Goal: Complete application form: Complete application form

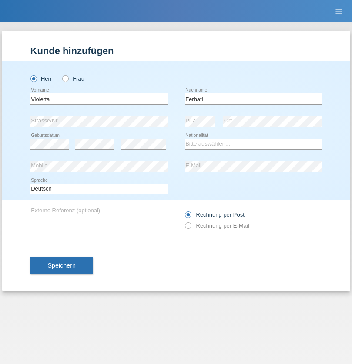
type input "Ferhati"
select select "DE"
select select "C"
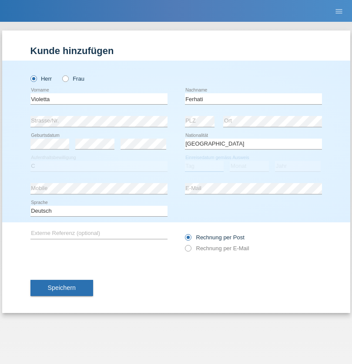
select select "14"
select select "02"
select select "2021"
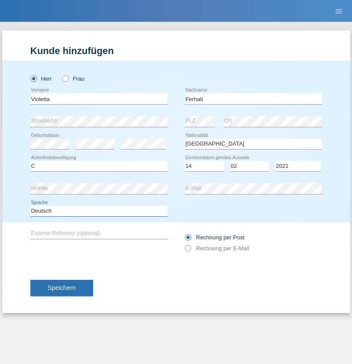
select select "en"
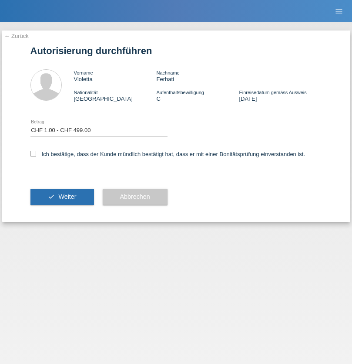
select select "1"
checkbox input "true"
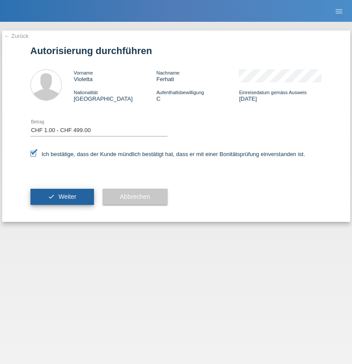
click at [62, 196] on span "Weiter" at bounding box center [67, 196] width 18 height 7
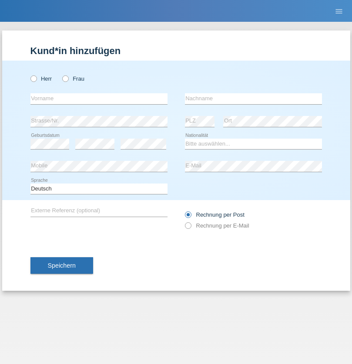
radio input "true"
click at [99, 98] on input "text" at bounding box center [98, 98] width 137 height 11
type input "Kevin"
click at [253, 98] on input "text" at bounding box center [253, 98] width 137 height 11
type input "Ferhati"
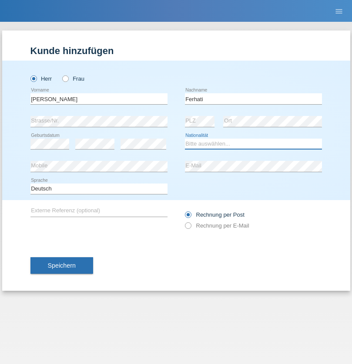
select select "DE"
select select "C"
select select "14"
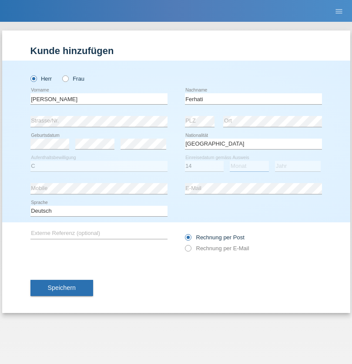
select select "02"
select select "2021"
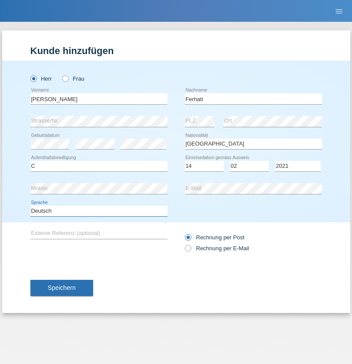
select select "en"
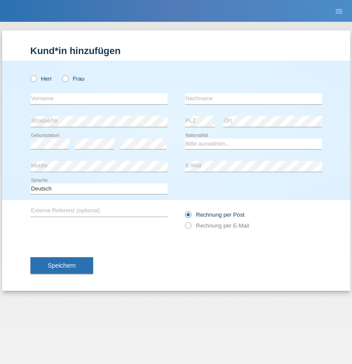
radio input "true"
click at [99, 98] on input "text" at bounding box center [98, 98] width 137 height 11
type input "firat"
click at [253, 98] on input "text" at bounding box center [253, 98] width 137 height 11
type input "kara"
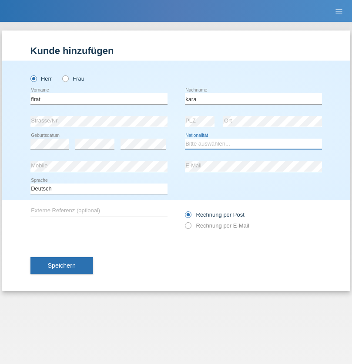
select select "CH"
radio input "true"
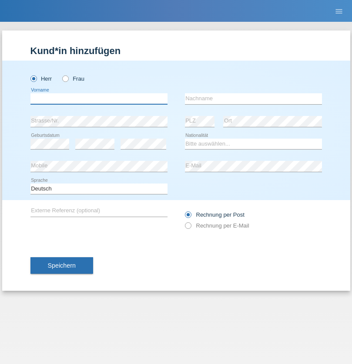
click at [99, 98] on input "text" at bounding box center [98, 98] width 137 height 11
type input "Bogdan"
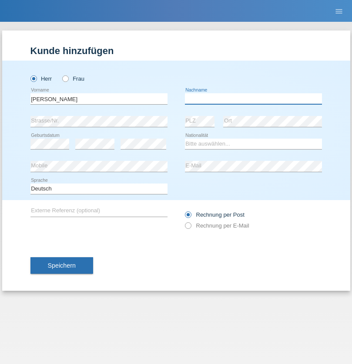
click at [253, 98] on input "text" at bounding box center [253, 98] width 137 height 11
type input "Cristian"
select select "RO"
select select "C"
select select "11"
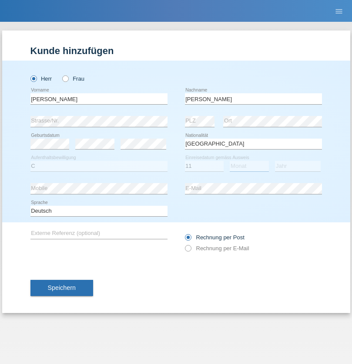
select select "02"
select select "2011"
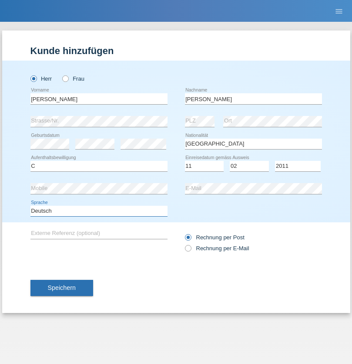
select select "en"
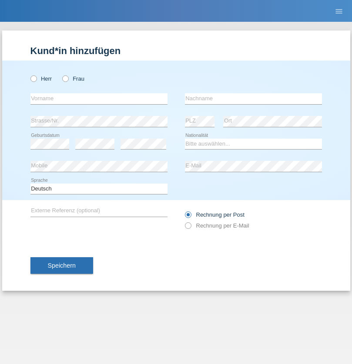
radio input "true"
click at [99, 98] on input "text" at bounding box center [98, 98] width 137 height 11
type input "[PERSON_NAME]"
click at [253, 98] on input "text" at bounding box center [253, 98] width 137 height 11
type input "Ymeri"
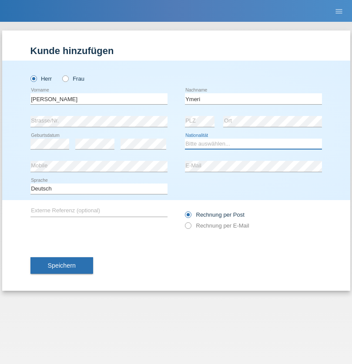
select select "XK"
select select "C"
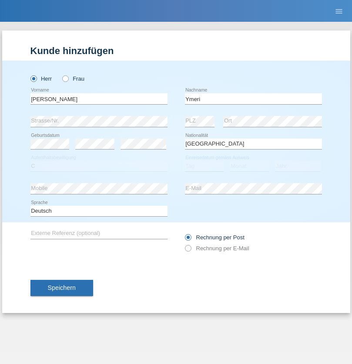
select select "21"
select select "03"
select select "1991"
